Goal: Transaction & Acquisition: Obtain resource

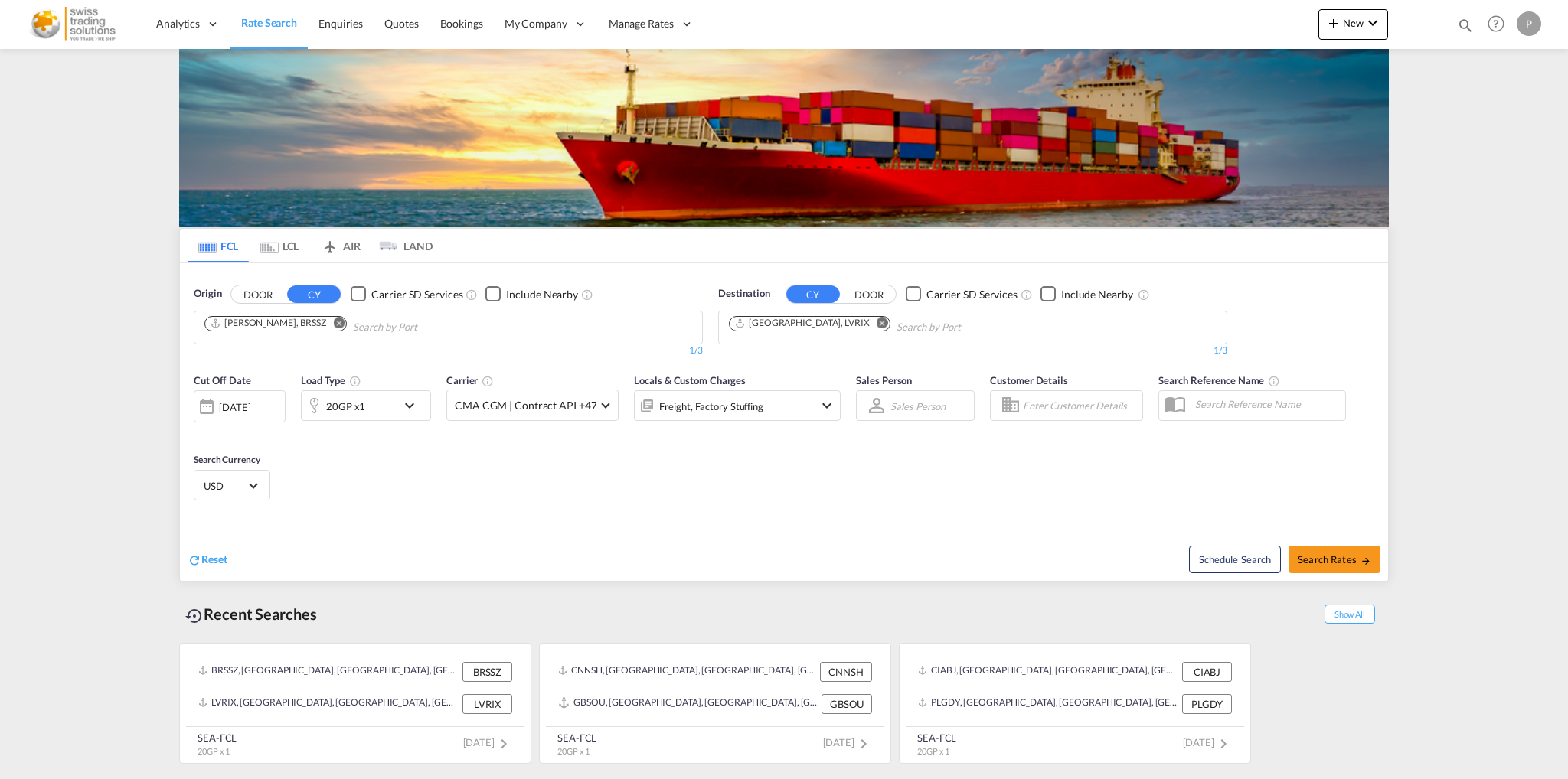
click at [333, 321] on md-icon "Remove" at bounding box center [339, 323] width 11 height 11
type input "[PERSON_NAME]"
click at [292, 354] on div "Ho Chi Minh City ([GEOGRAPHIC_DATA]) Viet Nam VNSGN" at bounding box center [323, 367] width 291 height 55
click at [877, 325] on md-icon "Remove" at bounding box center [883, 323] width 11 height 11
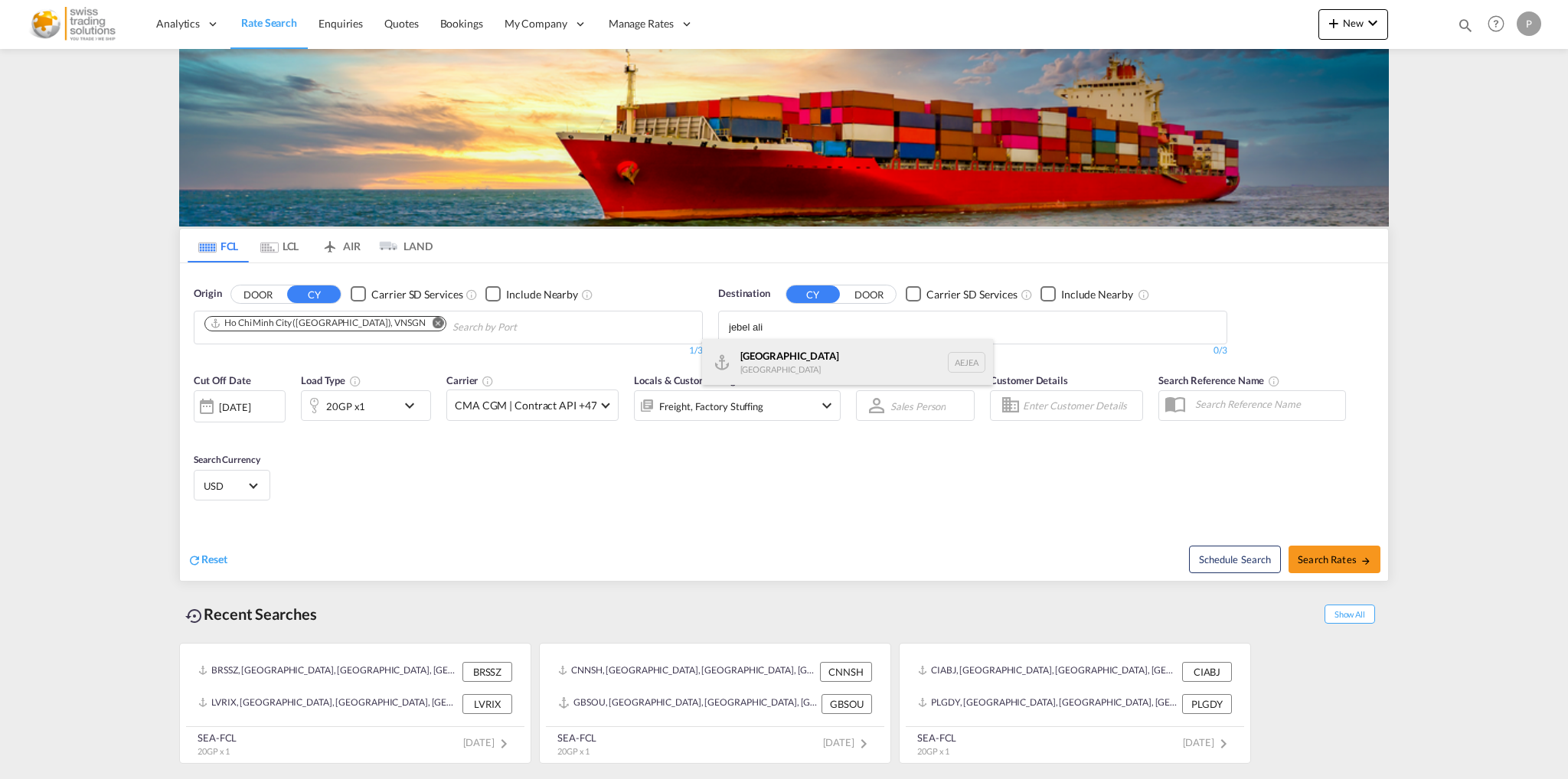
type input "jebel ali"
click at [787, 363] on div "[GEOGRAPHIC_DATA] [GEOGRAPHIC_DATA]" at bounding box center [848, 362] width 291 height 46
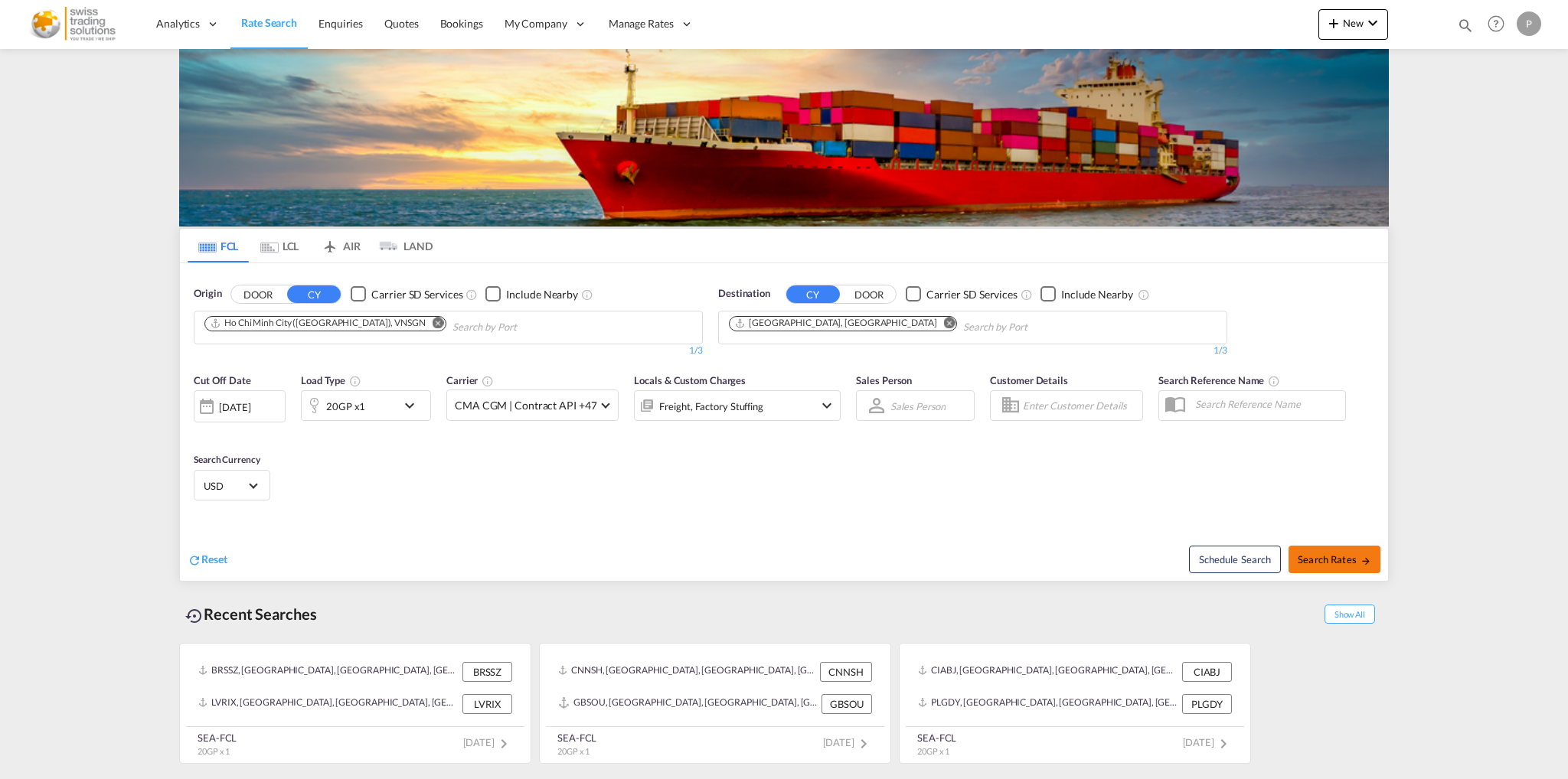
click at [1337, 563] on span "Search Rates" at bounding box center [1334, 559] width 73 height 12
type input "VNSGN to AEJEA / [DATE]"
